Goal: Information Seeking & Learning: Learn about a topic

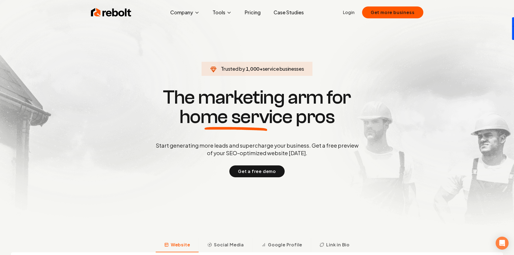
click at [255, 14] on link "Pricing" at bounding box center [252, 12] width 25 height 11
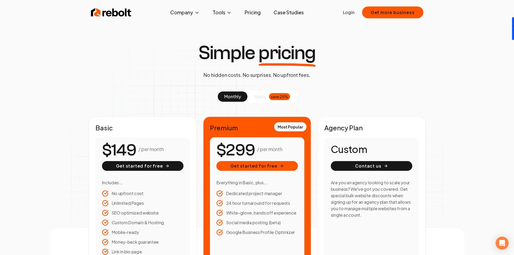
click at [120, 13] on img at bounding box center [111, 12] width 40 height 11
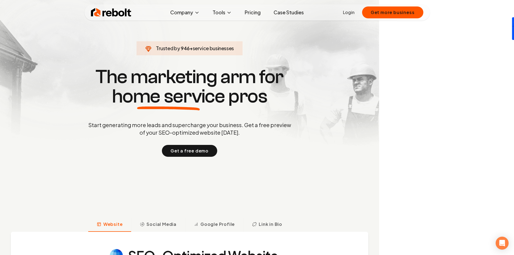
scroll to position [54, 0]
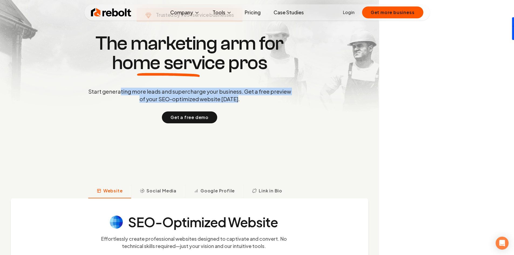
drag, startPoint x: 123, startPoint y: 91, endPoint x: 252, endPoint y: 98, distance: 129.1
click at [252, 98] on p "Start generating more leads and supercharge your business. Get a free preview o…" at bounding box center [189, 95] width 205 height 15
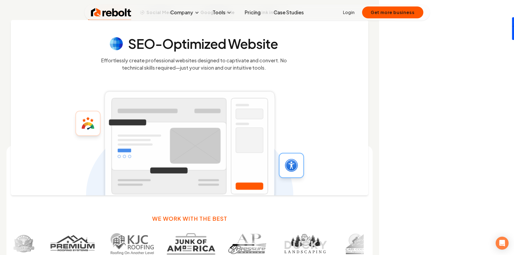
scroll to position [243, 0]
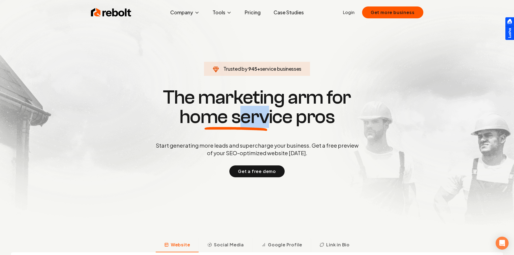
drag, startPoint x: 238, startPoint y: 118, endPoint x: 265, endPoint y: 119, distance: 26.2
click at [265, 119] on span "home service" at bounding box center [235, 116] width 113 height 19
drag, startPoint x: 208, startPoint y: 143, endPoint x: 250, endPoint y: 145, distance: 42.6
click at [247, 146] on p "Start generating more leads and supercharge your business. Get a free preview o…" at bounding box center [257, 149] width 205 height 15
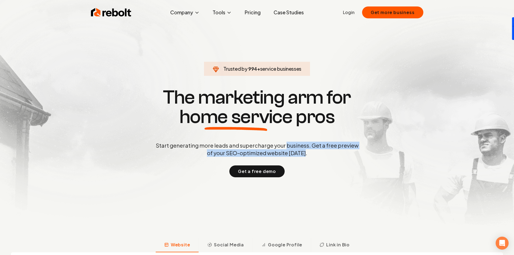
drag, startPoint x: 290, startPoint y: 147, endPoint x: 350, endPoint y: 152, distance: 60.4
click at [350, 152] on p "Start generating more leads and supercharge your business. Get a free preview o…" at bounding box center [257, 149] width 205 height 15
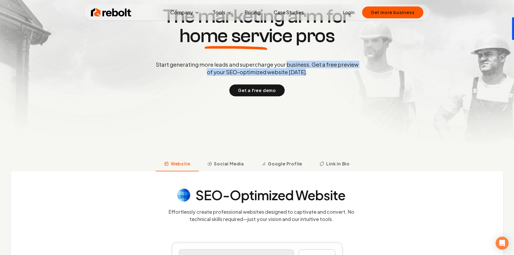
drag, startPoint x: 231, startPoint y: 162, endPoint x: 257, endPoint y: 166, distance: 26.0
click at [232, 164] on span "Social Media" at bounding box center [229, 163] width 30 height 6
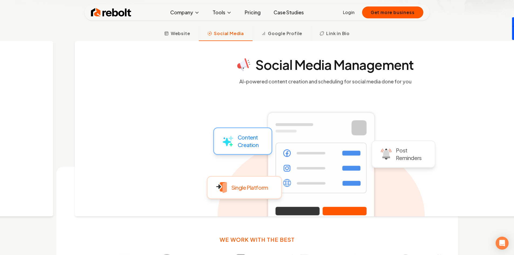
scroll to position [212, 0]
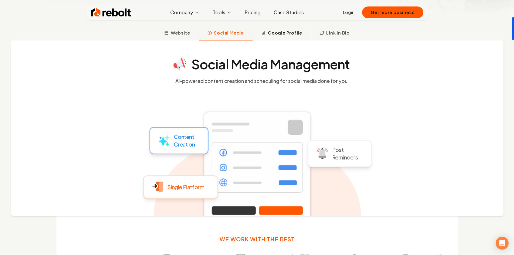
click at [289, 35] on span "Google Profile" at bounding box center [285, 33] width 34 height 6
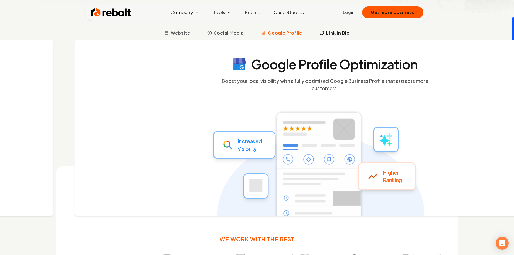
click at [329, 32] on span "Link in Bio" at bounding box center [337, 33] width 23 height 6
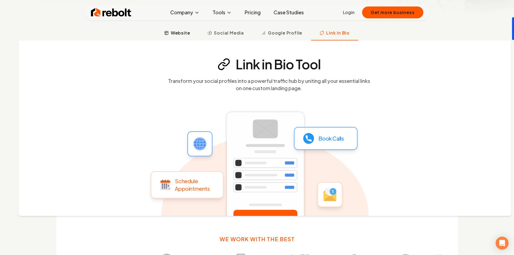
click at [174, 32] on span "Website" at bounding box center [180, 33] width 19 height 6
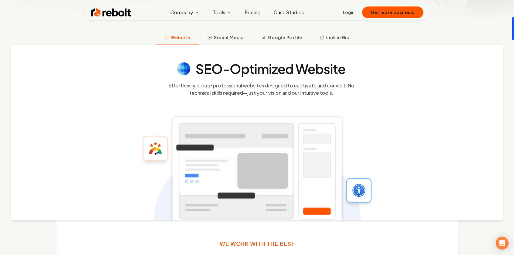
scroll to position [0, 0]
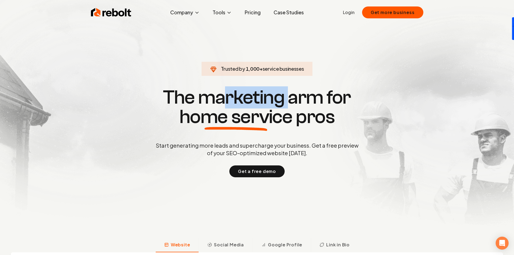
drag, startPoint x: 228, startPoint y: 98, endPoint x: 294, endPoint y: 100, distance: 66.1
click at [300, 99] on h1 "The marketing arm for home service pros" at bounding box center [257, 107] width 259 height 39
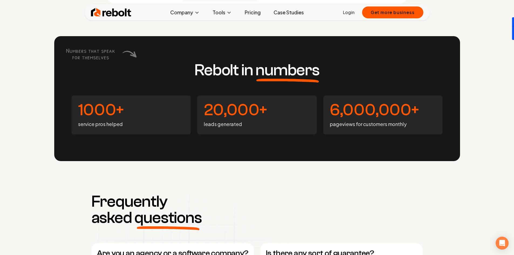
scroll to position [2077, 0]
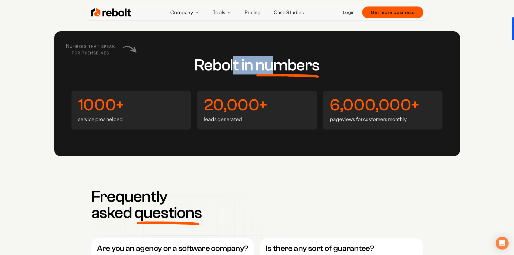
click at [276, 66] on h3 "Rebolt in numbers" at bounding box center [256, 65] width 125 height 16
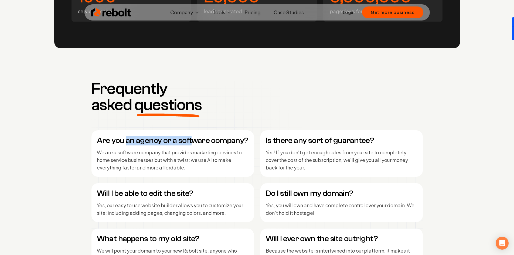
drag, startPoint x: 172, startPoint y: 143, endPoint x: 201, endPoint y: 143, distance: 28.9
click at [197, 143] on h4 "Are you an agency or a software company?" at bounding box center [173, 141] width 152 height 10
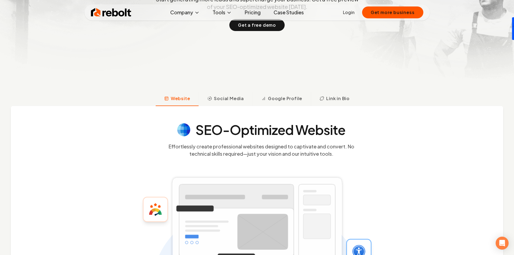
scroll to position [0, 0]
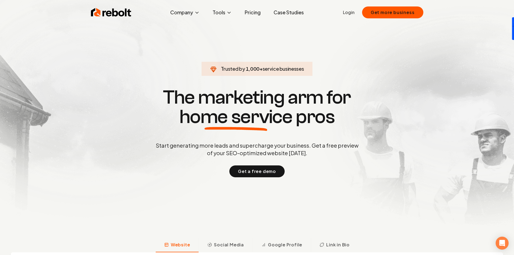
click at [118, 13] on img at bounding box center [111, 12] width 40 height 11
